Goal: Task Accomplishment & Management: Use online tool/utility

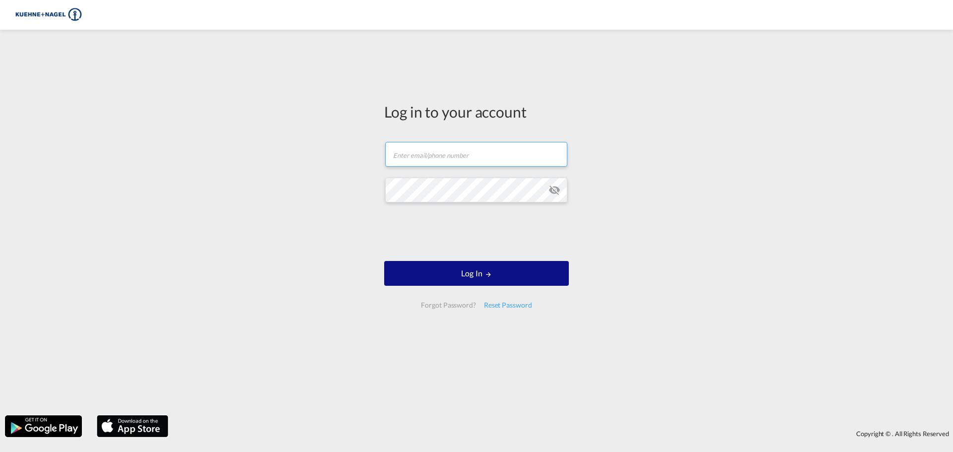
click at [483, 150] on input "text" at bounding box center [476, 154] width 182 height 25
click at [400, 158] on input "[PERSON_NAME][EMAIL_ADDRESS][PERSON_NAME][PERSON_NAME][DOMAIN_NAME]" at bounding box center [476, 154] width 182 height 25
click at [399, 157] on input "[PERSON_NAME][EMAIL_ADDRESS][PERSON_NAME][PERSON_NAME][DOMAIN_NAME]" at bounding box center [476, 154] width 182 height 25
type input "[PERSON_NAME][EMAIL_ADDRESS][PERSON_NAME][PERSON_NAME][DOMAIN_NAME]"
click at [384, 261] on button "Log In" at bounding box center [476, 273] width 185 height 25
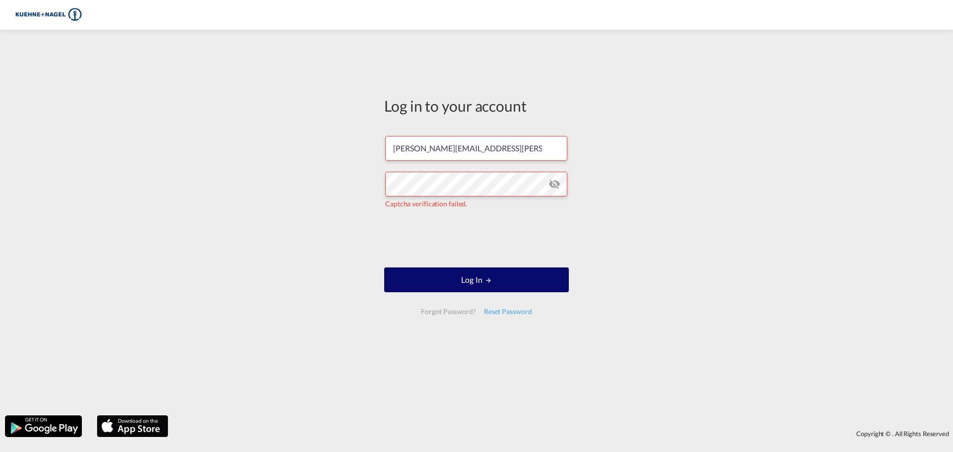
click at [505, 282] on button "Log In" at bounding box center [476, 279] width 185 height 25
